Goal: Task Accomplishment & Management: Use online tool/utility

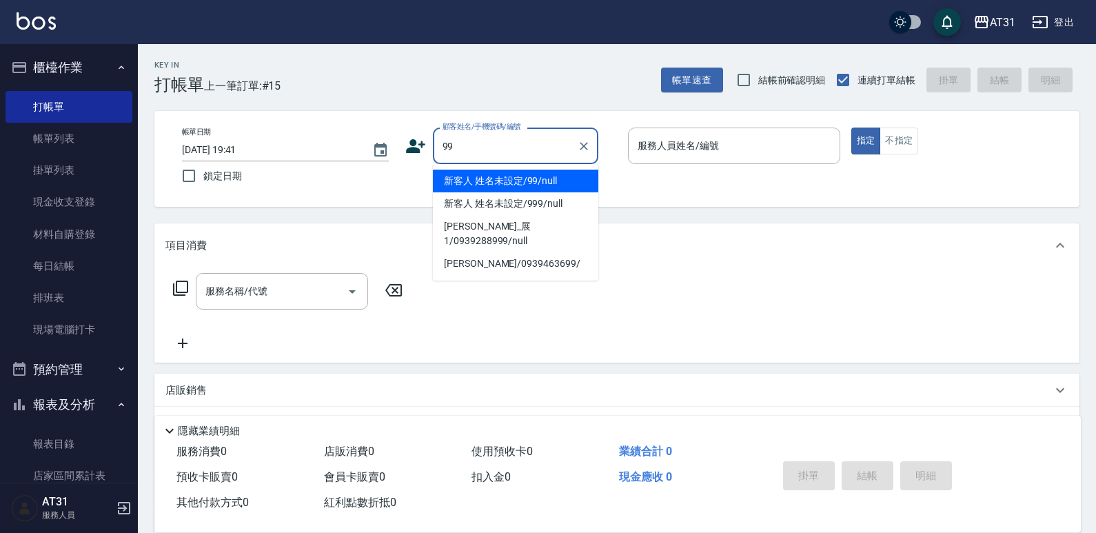
type input "新客人 姓名未設定/99/null"
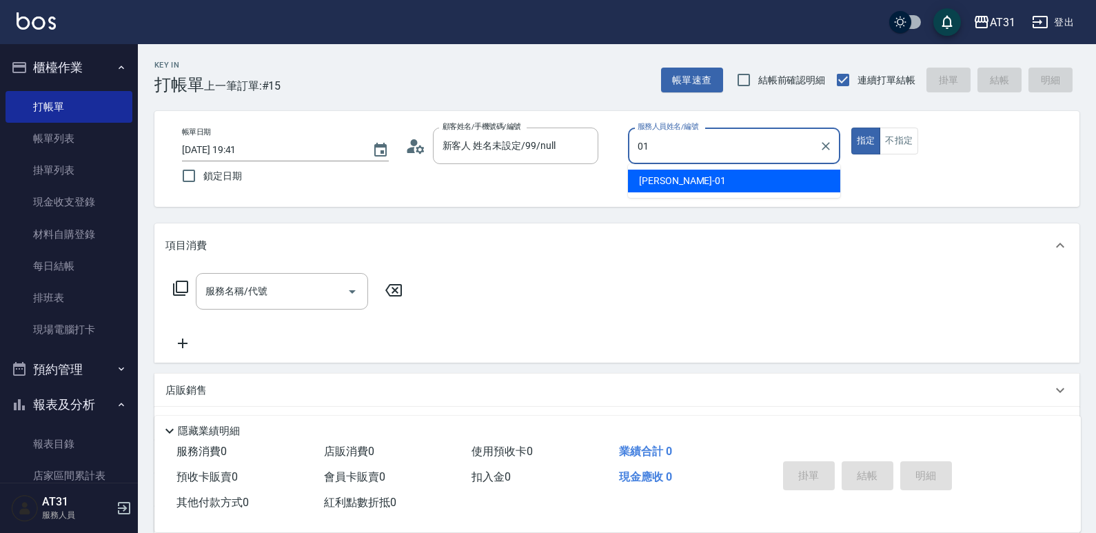
type input "[PERSON_NAME]-01"
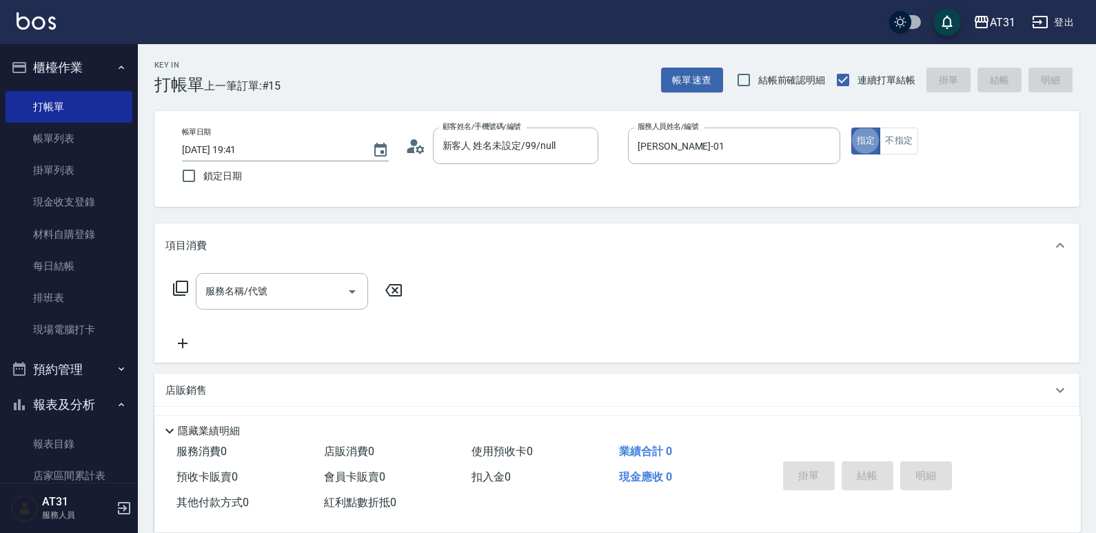
type button "true"
drag, startPoint x: 900, startPoint y: 141, endPoint x: 733, endPoint y: 190, distance: 174.0
click at [894, 145] on button "不指定" at bounding box center [898, 140] width 39 height 27
click at [275, 279] on input "服務名稱/代號" at bounding box center [271, 291] width 139 height 24
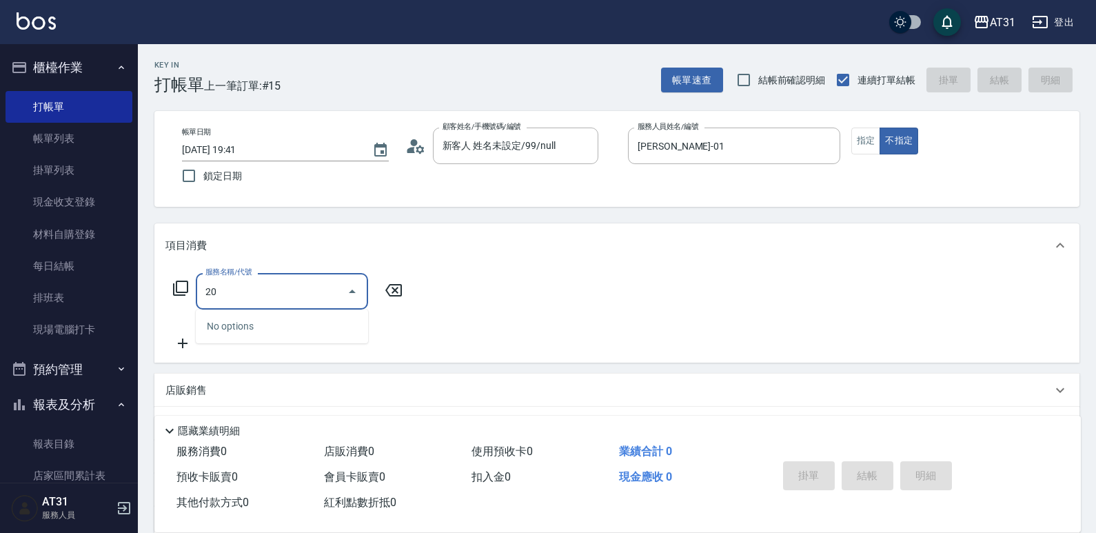
type input "201"
type input "20"
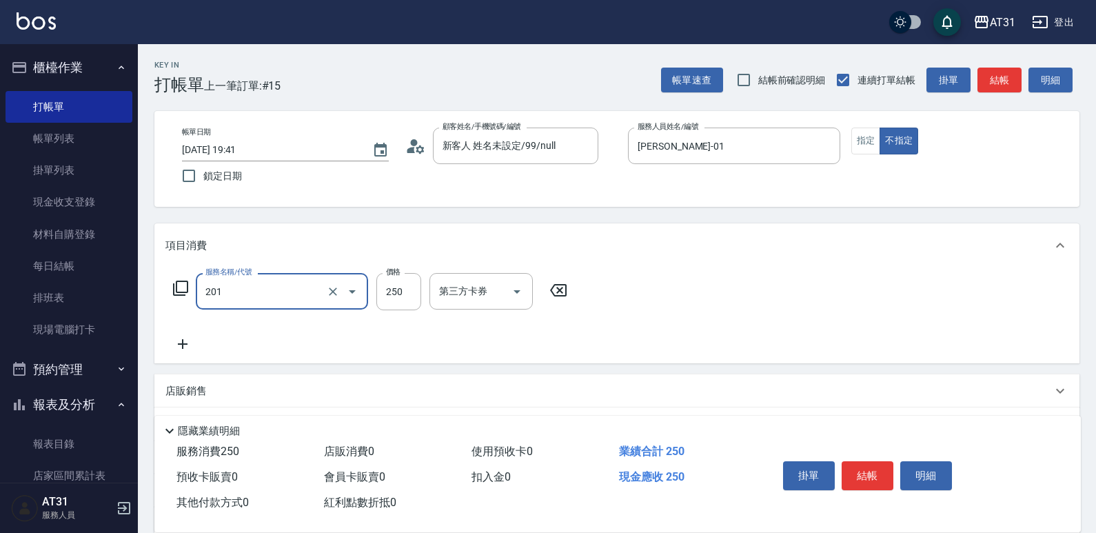
type input "洗髮(201)"
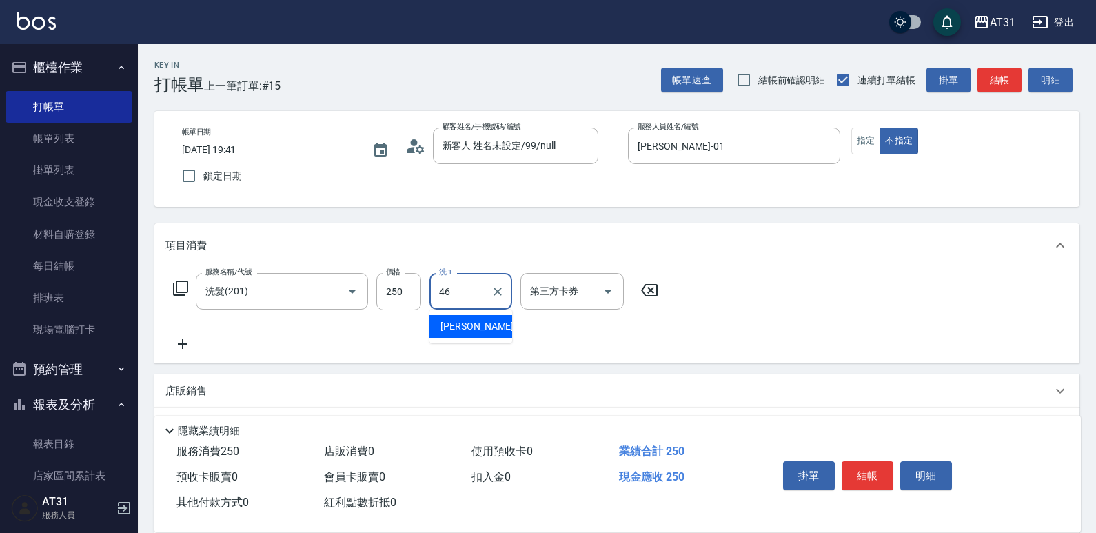
type input "[PERSON_NAME]-46"
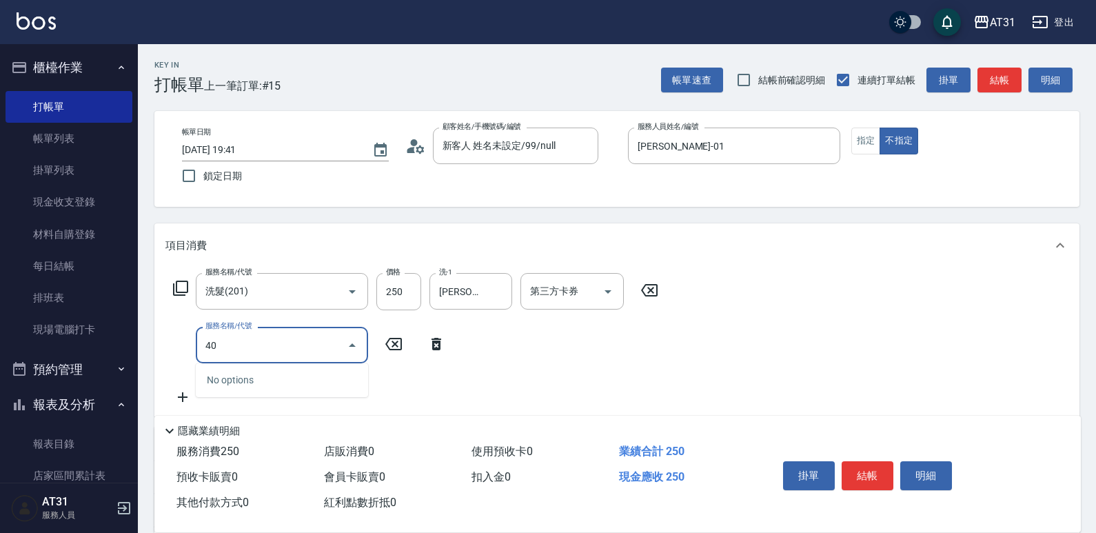
type input "401"
type input "50"
type input "剪髮(401)"
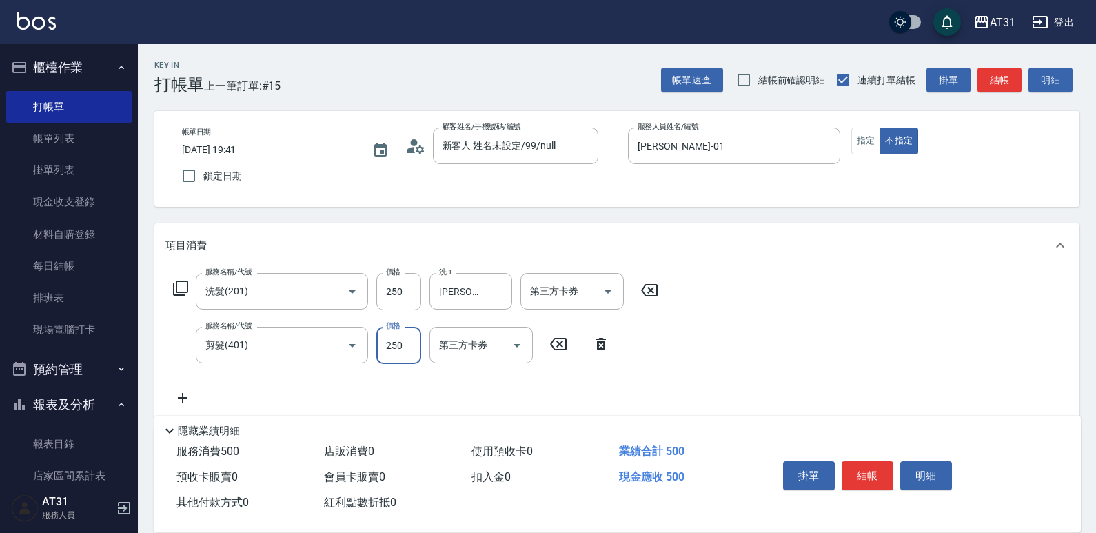
type input "20"
type input "34"
type input "50"
type input "349"
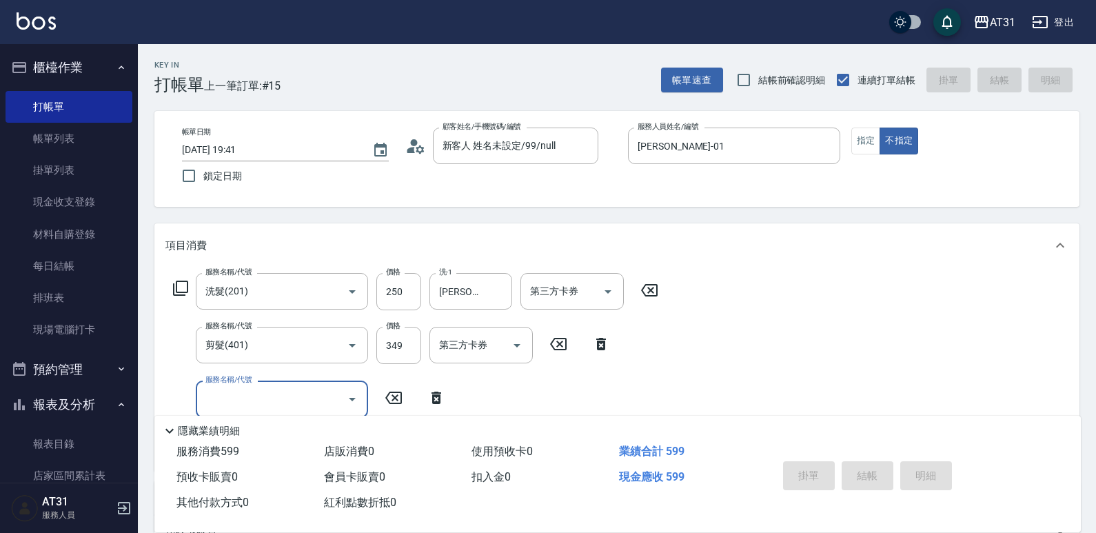
type input "[DATE] 20:27"
type input "0"
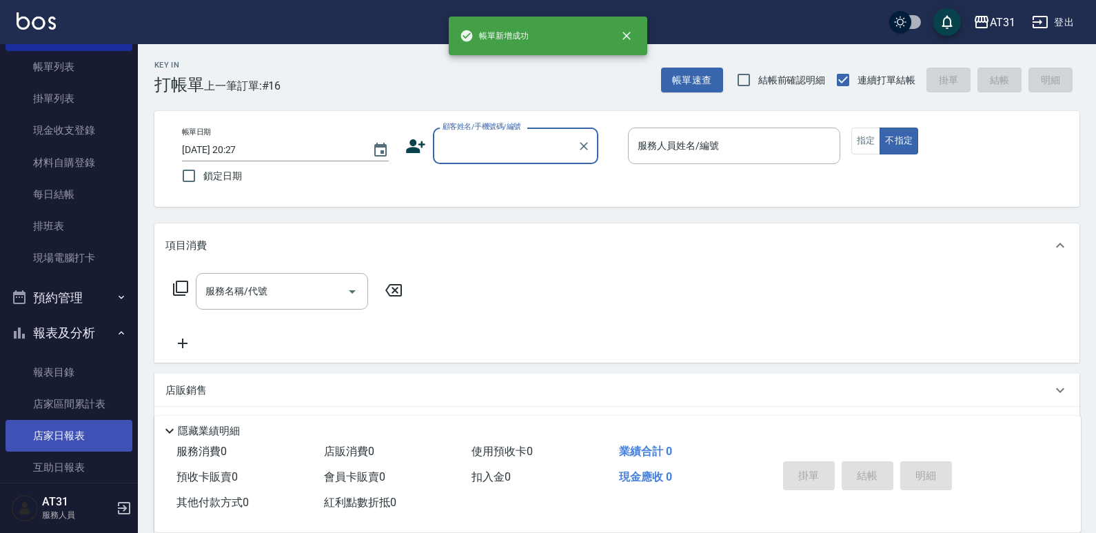
scroll to position [138, 0]
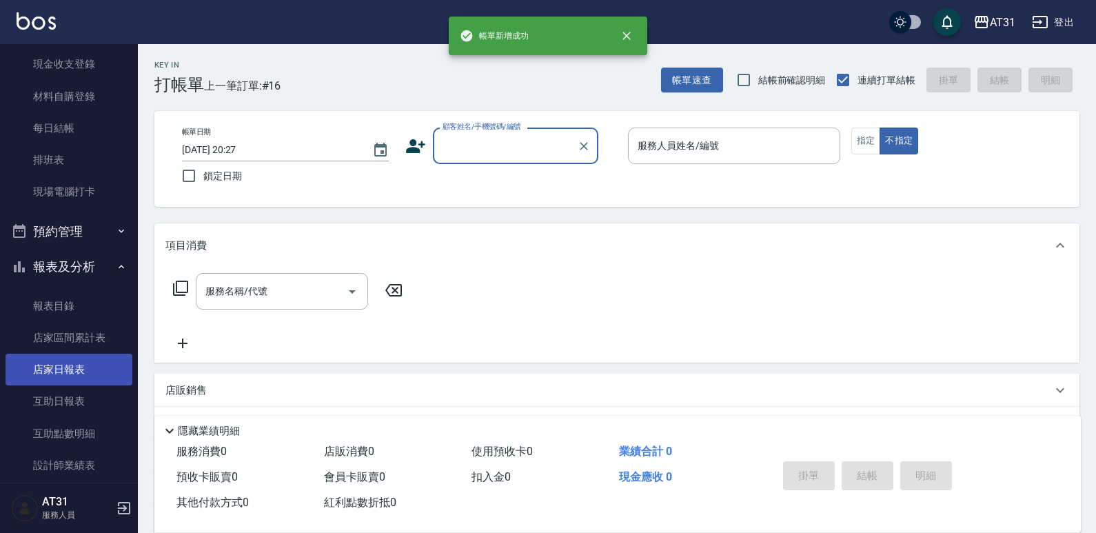
click at [59, 365] on link "店家日報表" at bounding box center [69, 370] width 127 height 32
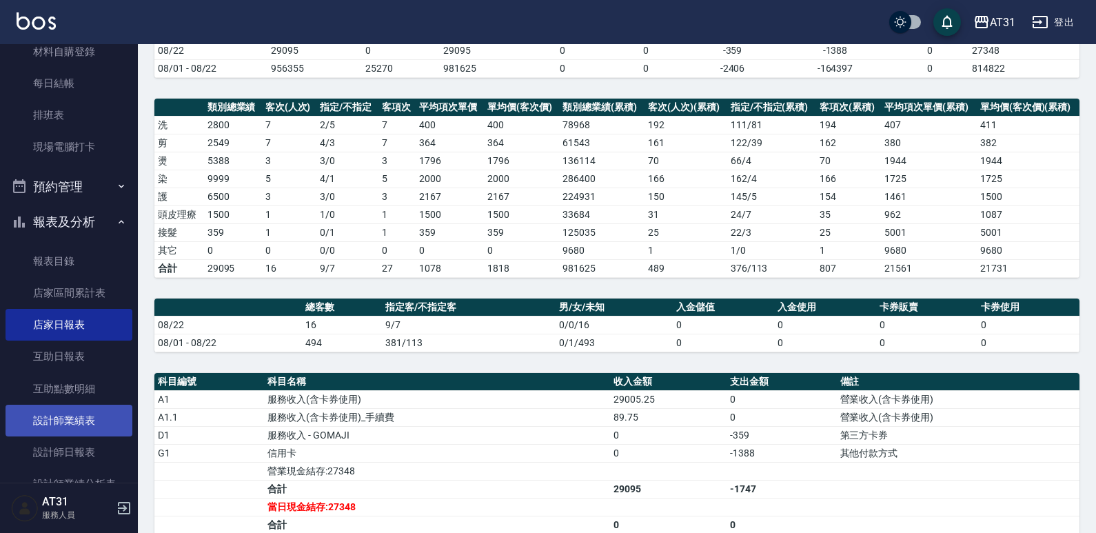
scroll to position [207, 0]
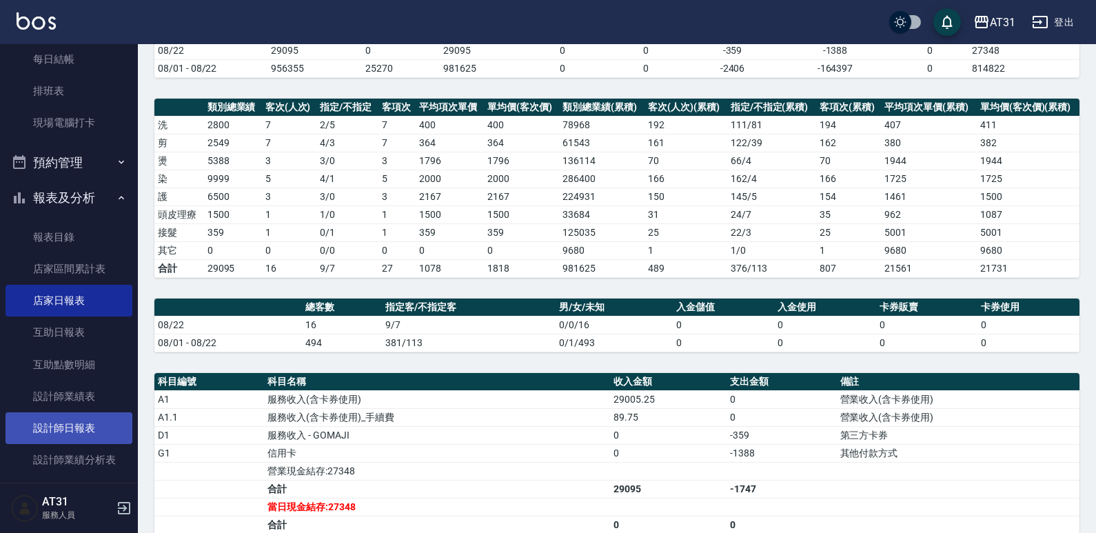
drag, startPoint x: 83, startPoint y: 426, endPoint x: 95, endPoint y: 412, distance: 18.5
click at [83, 425] on link "設計師日報表" at bounding box center [69, 428] width 127 height 32
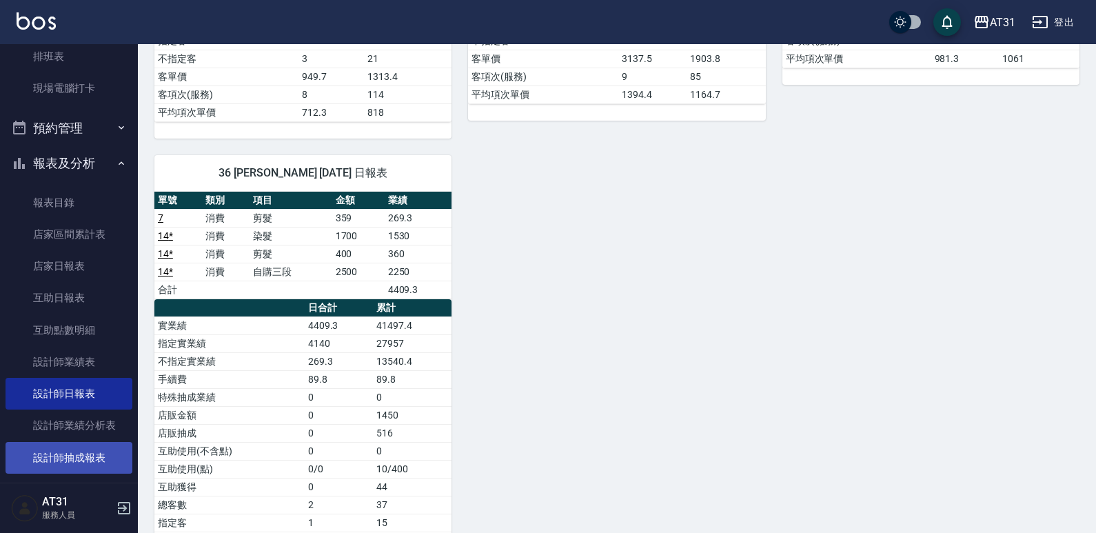
scroll to position [276, 0]
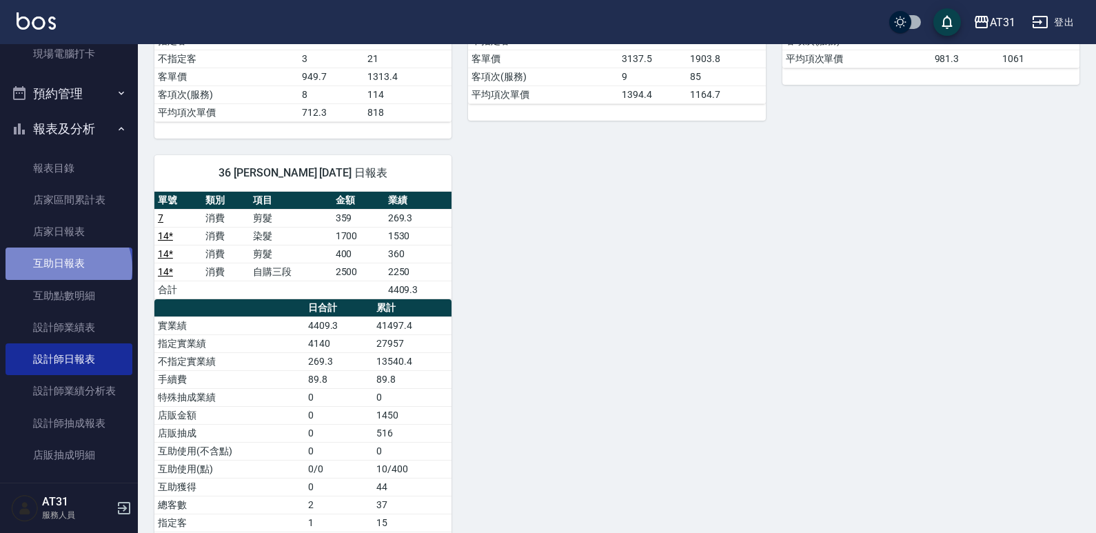
click at [67, 268] on link "互助日報表" at bounding box center [69, 263] width 127 height 32
